Goal: Task Accomplishment & Management: Manage account settings

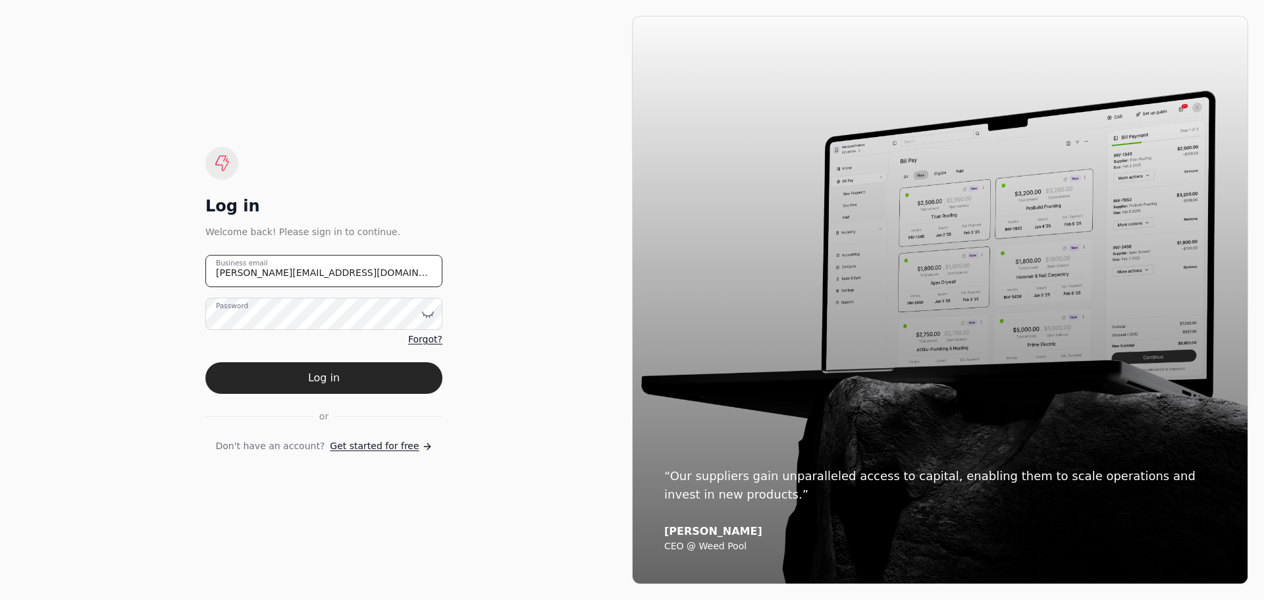
drag, startPoint x: 344, startPoint y: 273, endPoint x: 151, endPoint y: 276, distance: 193.0
click at [151, 276] on div "Log in Welcome back! Please sign in to continue. [PERSON_NAME][EMAIL_ADDRESS][D…" at bounding box center [324, 300] width 616 height 568
type email "[EMAIL_ADDRESS][DOMAIN_NAME]"
click at [427, 317] on icon at bounding box center [427, 316] width 1 height 2
click at [260, 379] on button "Log in" at bounding box center [323, 378] width 237 height 32
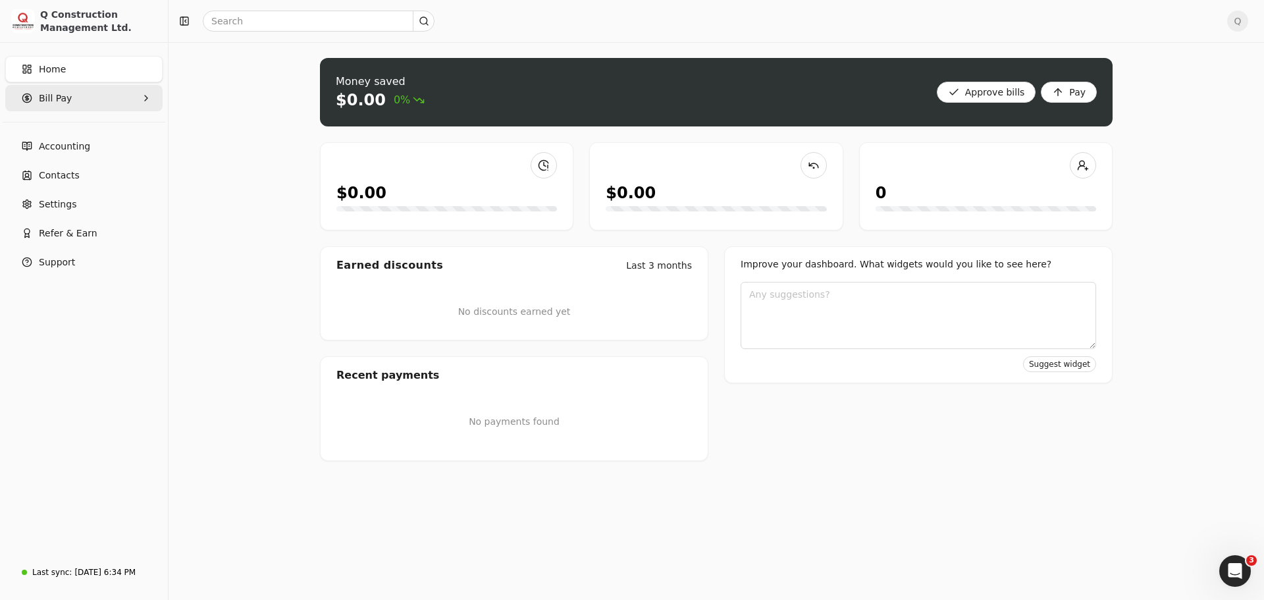
click at [46, 96] on span "Bill Pay" at bounding box center [55, 99] width 33 height 14
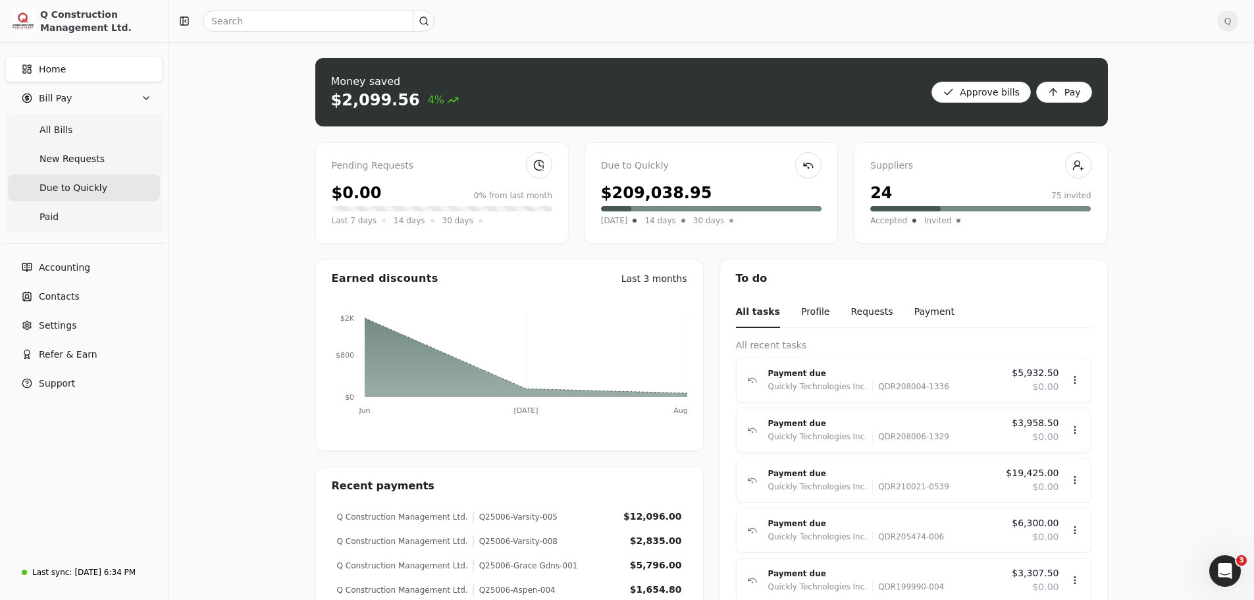
click at [72, 190] on span "Due to Quickly" at bounding box center [74, 188] width 68 height 14
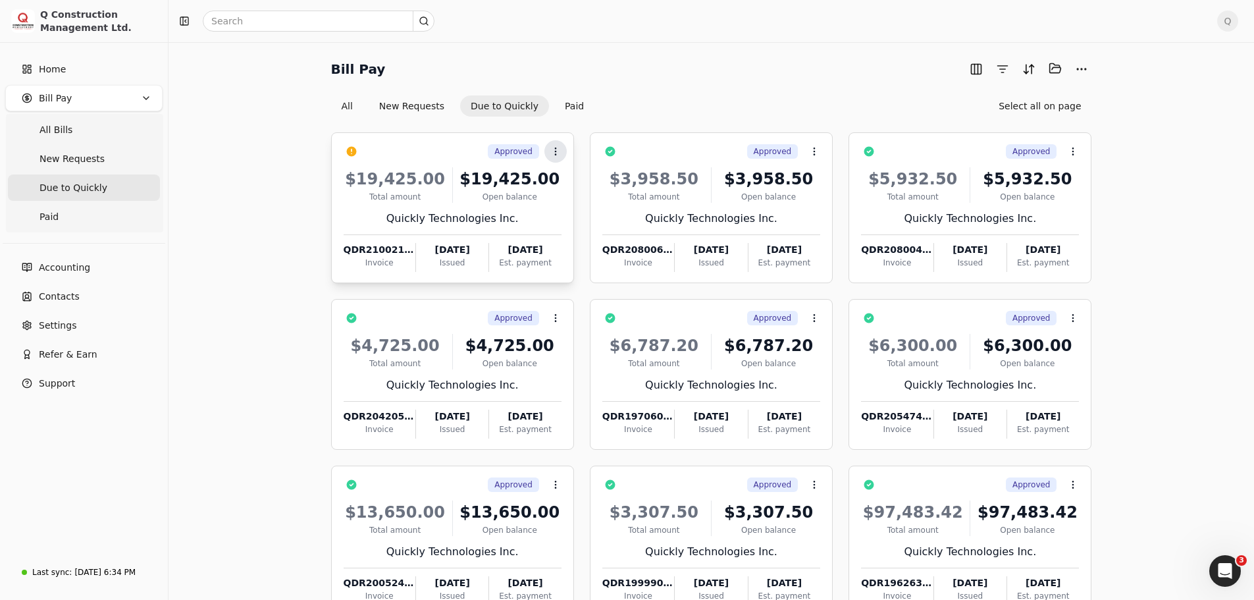
click at [556, 152] on icon at bounding box center [556, 151] width 11 height 11
click at [579, 236] on span "Push vendor swap" at bounding box center [606, 238] width 84 height 14
click at [1239, 21] on span "Q" at bounding box center [1228, 21] width 21 height 21
click at [1152, 104] on span "Sign Out" at bounding box center [1147, 111] width 40 height 14
